Goal: Navigation & Orientation: Find specific page/section

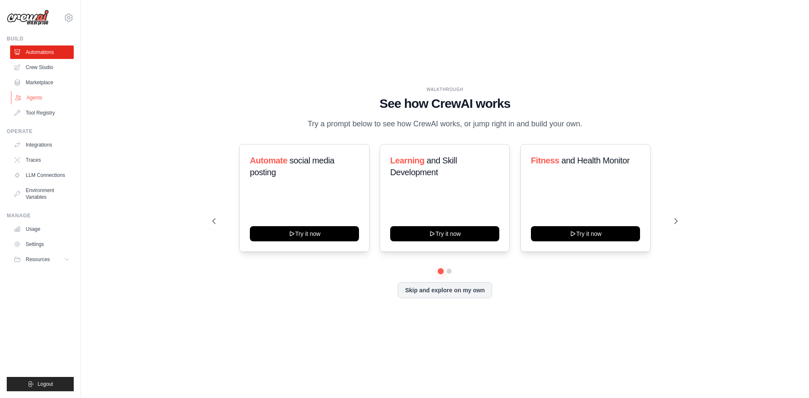
click at [35, 99] on link "Agents" at bounding box center [43, 97] width 64 height 13
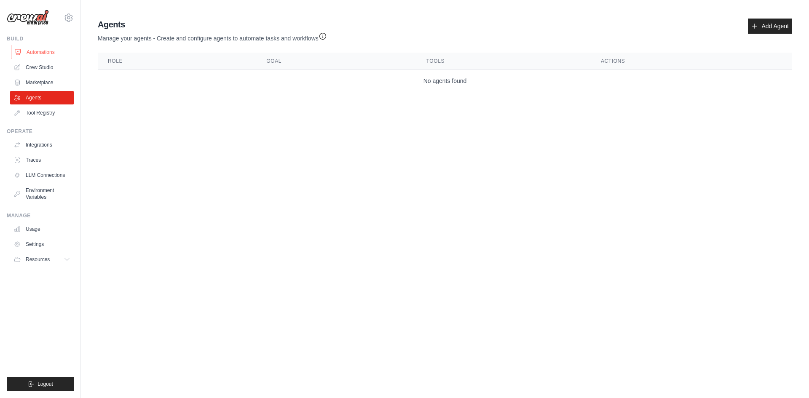
click at [40, 52] on link "Automations" at bounding box center [43, 52] width 64 height 13
